Goal: Information Seeking & Learning: Learn about a topic

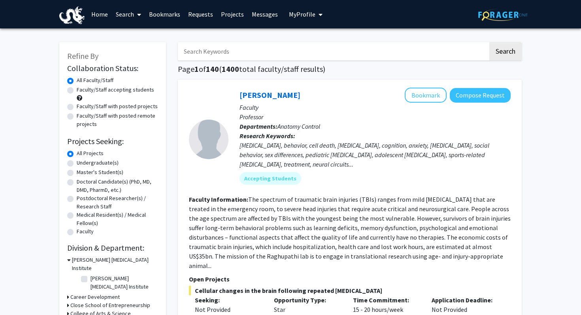
click at [91, 163] on label "Undergraduate(s)" at bounding box center [98, 163] width 42 height 8
click at [82, 163] on input "Undergraduate(s)" at bounding box center [79, 161] width 5 height 5
radio input "true"
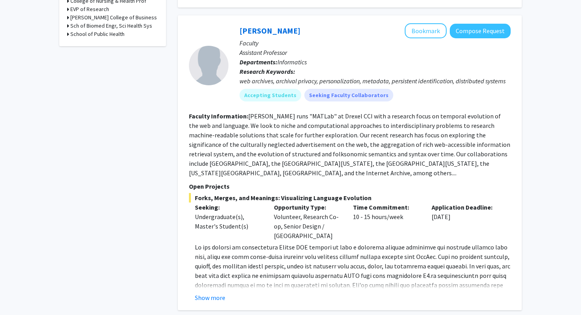
scroll to position [379, 0]
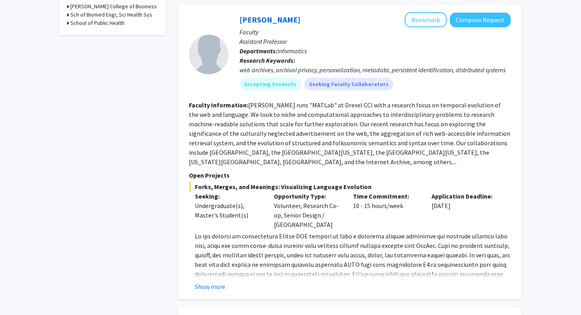
click at [208, 285] on div "[PERSON_NAME] Bookmark Compose Request Faculty Assistant Professor Departments:…" at bounding box center [350, 151] width 344 height 295
click at [208, 282] on button "Show more" at bounding box center [210, 286] width 30 height 9
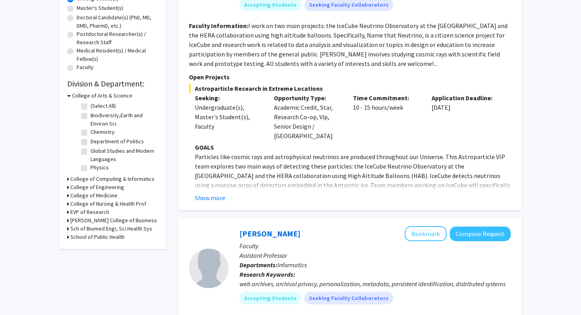
scroll to position [175, 0]
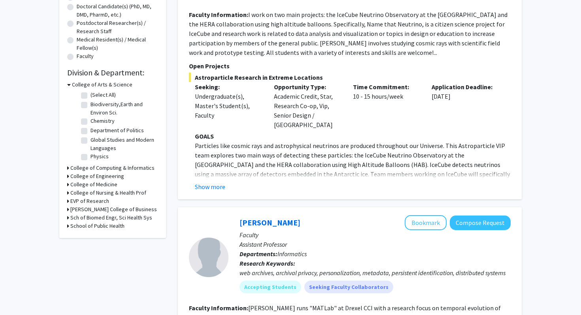
click at [84, 170] on h3 "College of Computing & Informatics" at bounding box center [112, 168] width 84 height 8
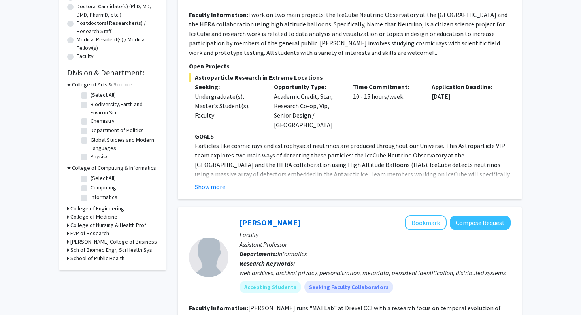
click at [90, 190] on label "Computing" at bounding box center [103, 188] width 26 height 8
click at [90, 189] on input "Computing" at bounding box center [92, 186] width 5 height 5
checkbox input "true"
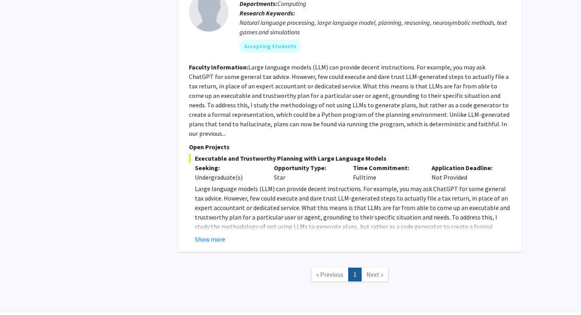
scroll to position [434, 0]
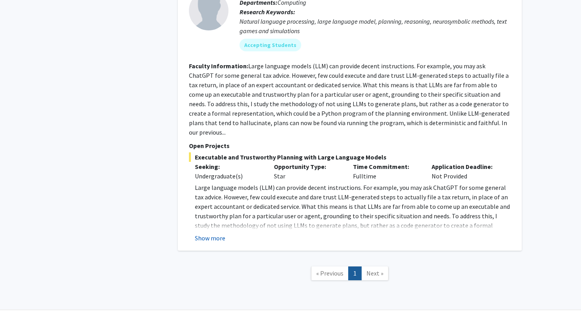
click at [222, 234] on button "Show more" at bounding box center [210, 238] width 30 height 9
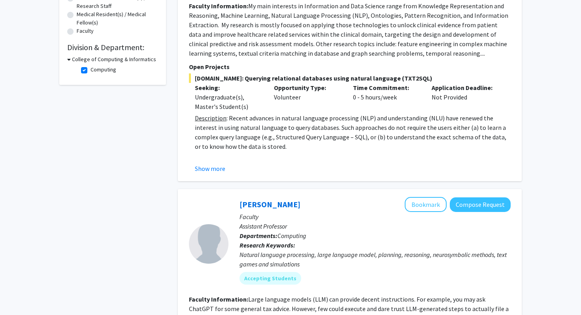
scroll to position [0, 0]
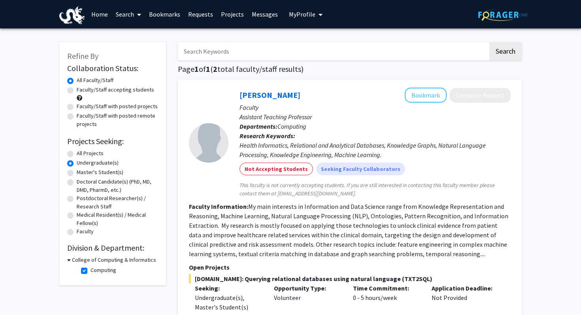
click at [93, 17] on link "Home" at bounding box center [99, 14] width 24 height 28
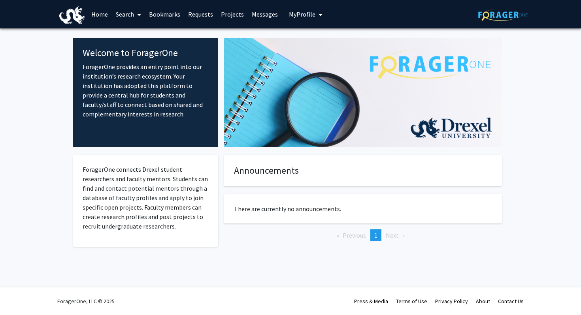
click at [239, 12] on link "Projects" at bounding box center [232, 14] width 31 height 28
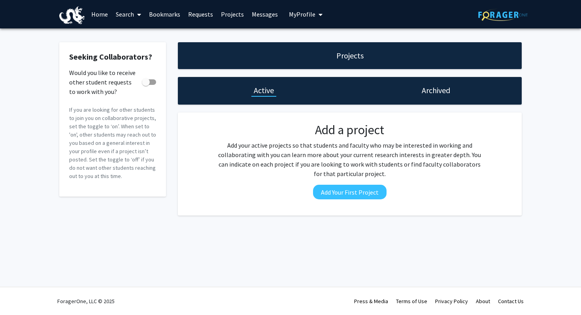
click at [69, 12] on img at bounding box center [71, 15] width 25 height 18
